Goal: Task Accomplishment & Management: Manage account settings

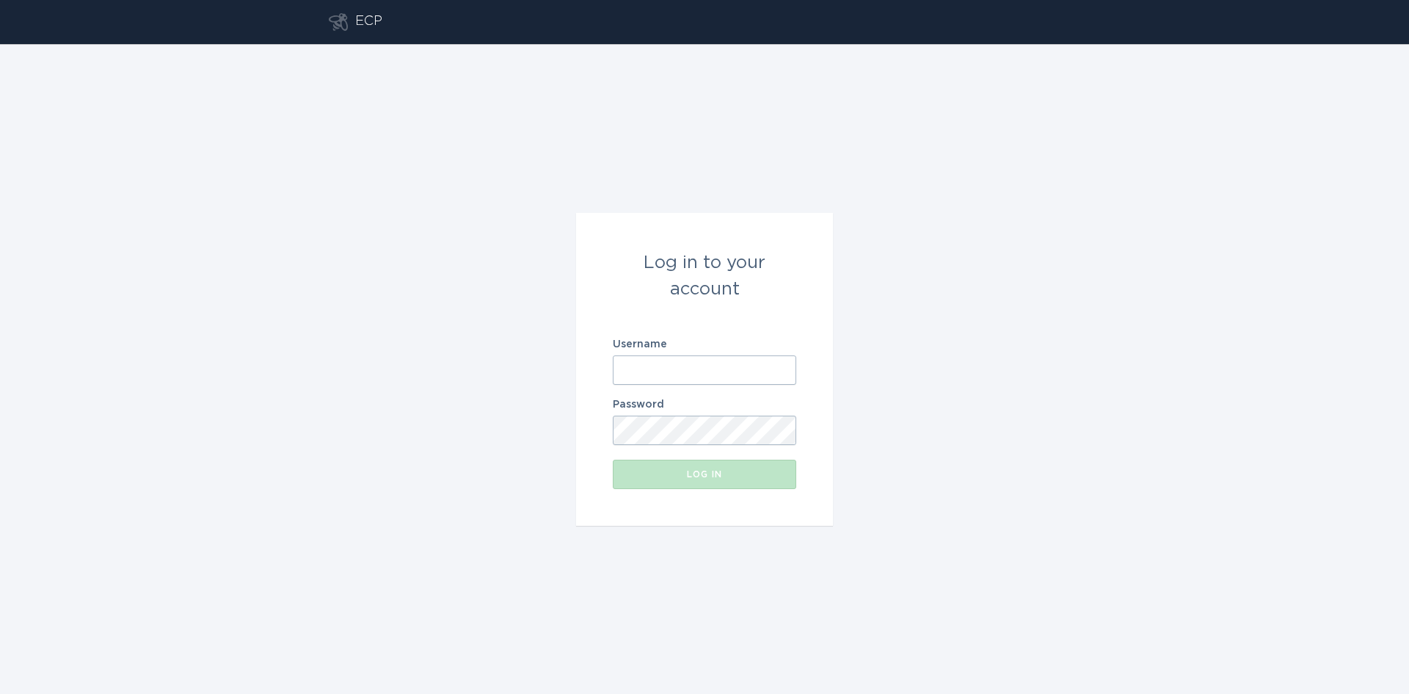
click at [647, 371] on input "Username" at bounding box center [705, 369] width 184 height 29
click at [0, 693] on com-1password-button at bounding box center [0, 694] width 0 height 0
click at [666, 367] on input "Username" at bounding box center [705, 369] width 184 height 29
click at [772, 377] on input "Username" at bounding box center [705, 369] width 184 height 29
click at [0, 693] on com-1password-button at bounding box center [0, 694] width 0 height 0
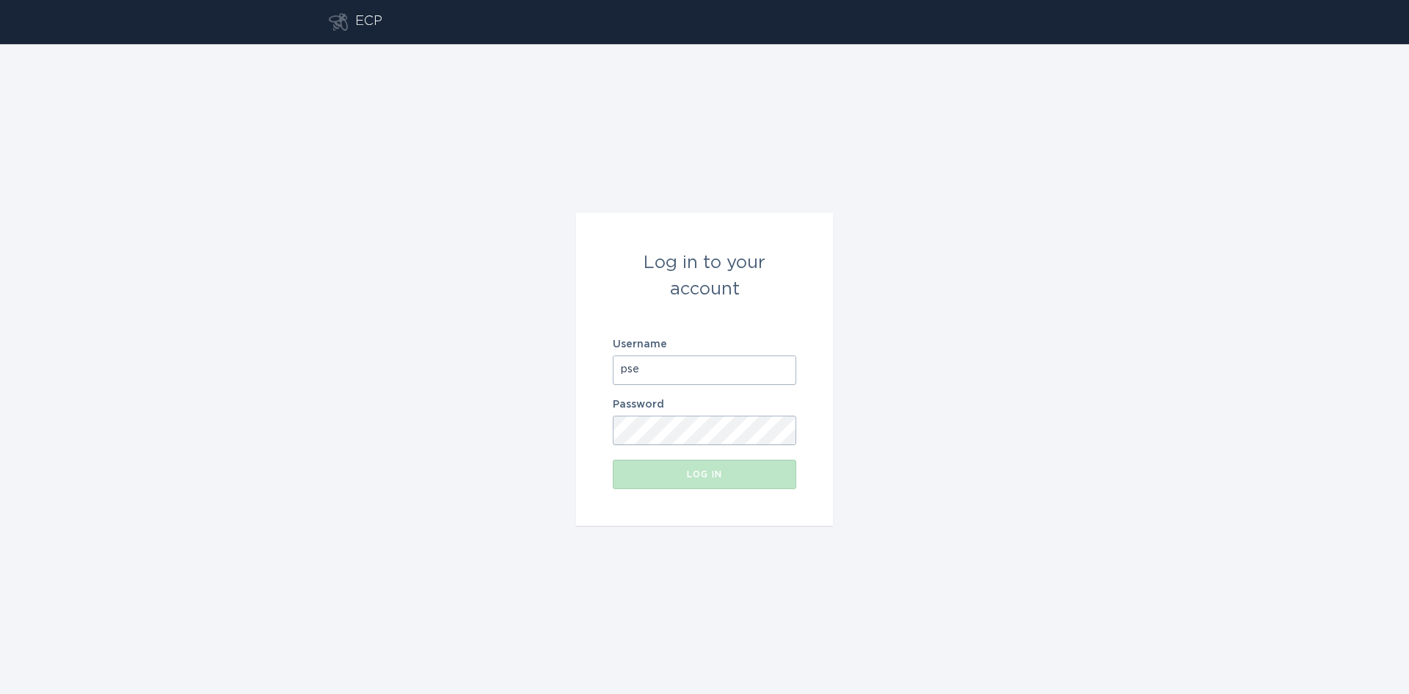
type input "[EMAIL_ADDRESS][DOMAIN_NAME]"
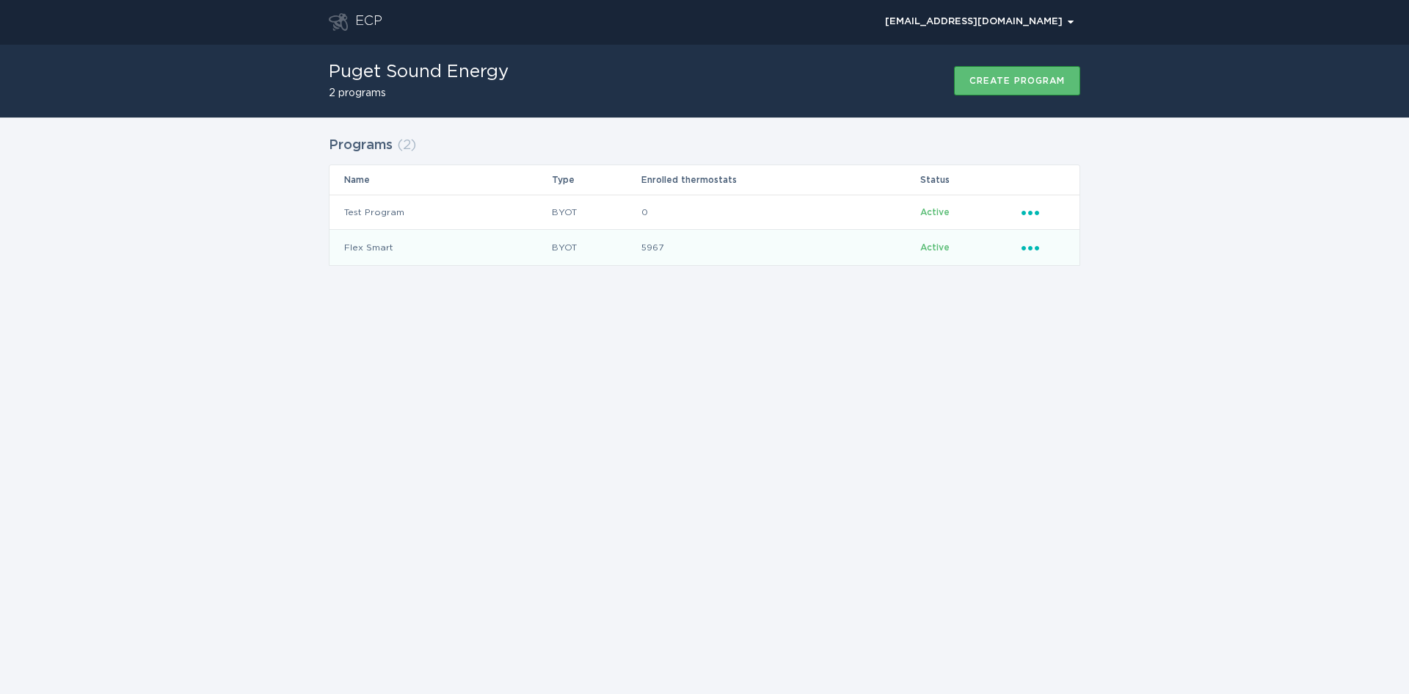
click at [1030, 253] on div "Ellipsis" at bounding box center [1043, 247] width 43 height 16
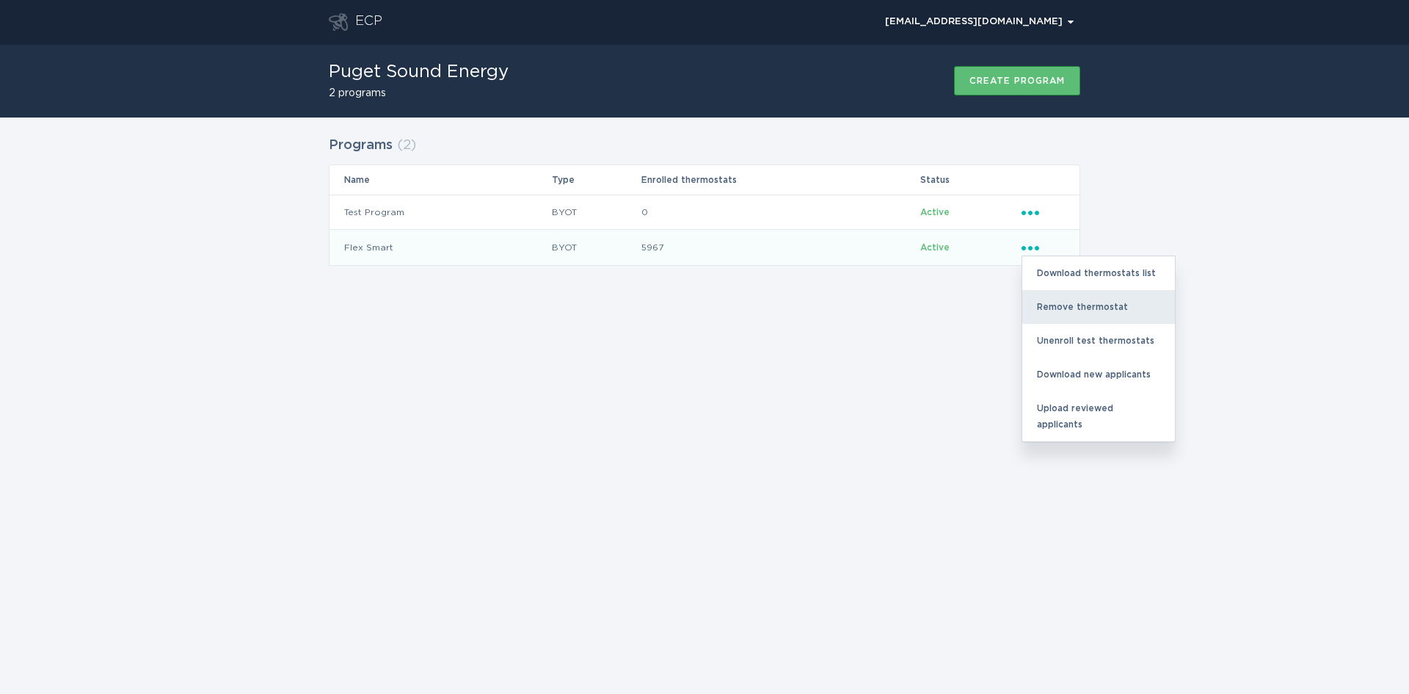
click at [1061, 304] on div "Remove thermostat" at bounding box center [1099, 307] width 153 height 34
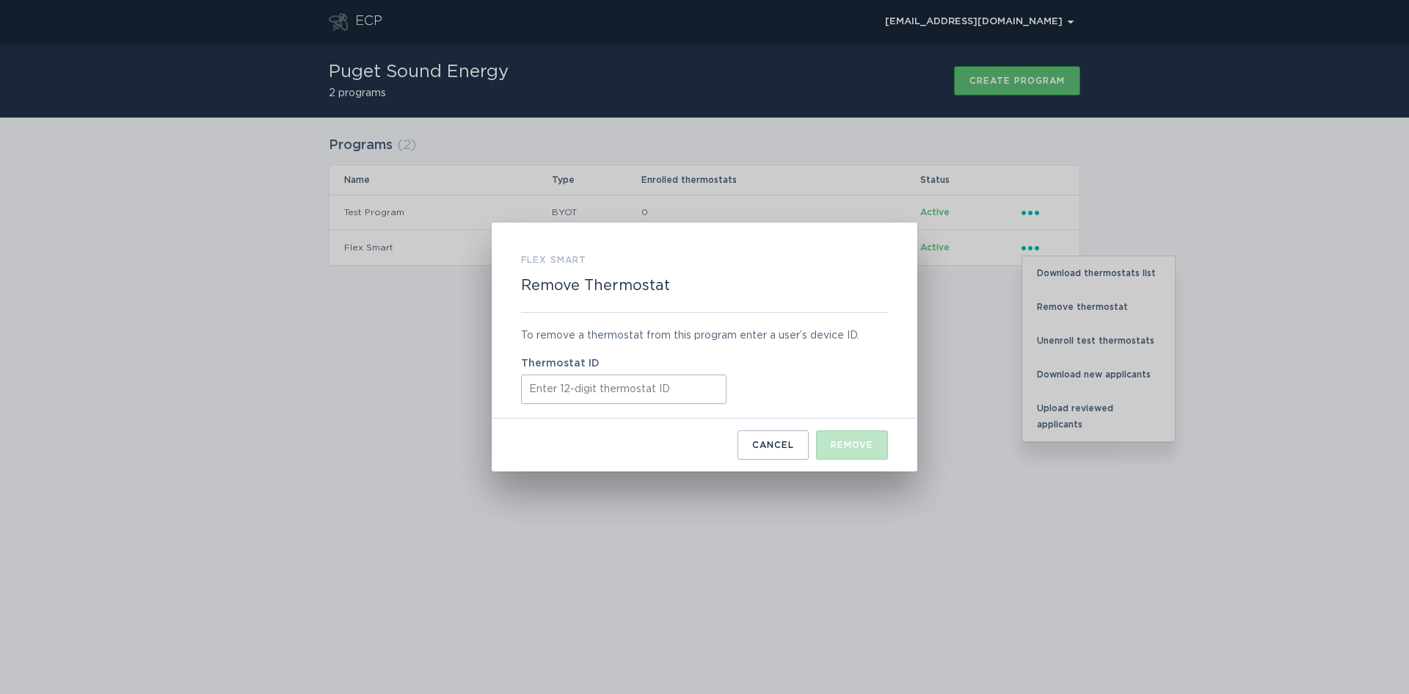
click at [573, 396] on input "Thermostat ID" at bounding box center [624, 388] width 206 height 29
paste input "421857925887"
type input "421857925887"
click at [857, 446] on div "Remove" at bounding box center [852, 444] width 43 height 9
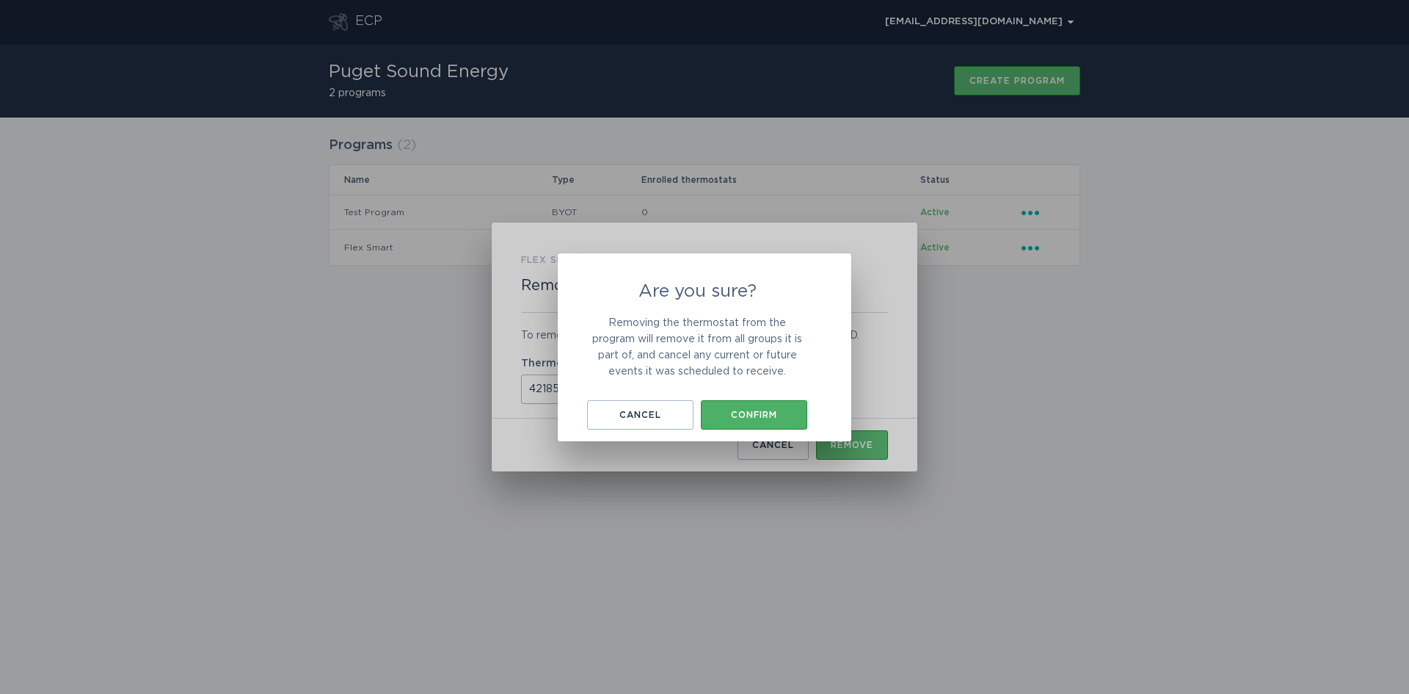
click at [762, 412] on div "Confirm" at bounding box center [754, 414] width 92 height 9
